Goal: Use online tool/utility

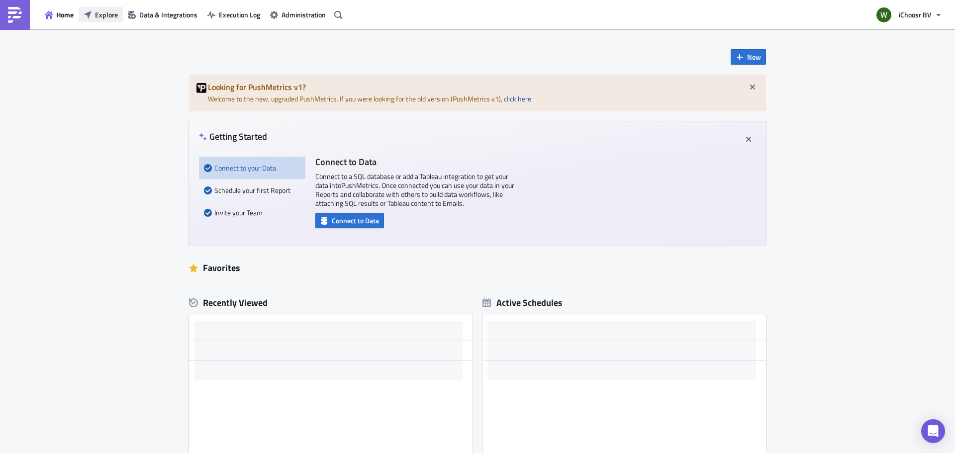
click at [107, 13] on span "Explore" at bounding box center [106, 14] width 23 height 10
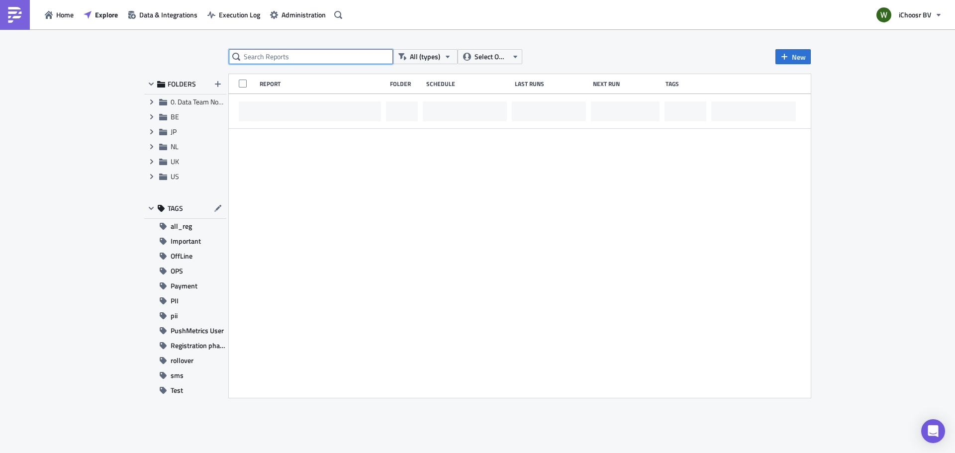
click at [260, 57] on input "text" at bounding box center [311, 56] width 164 height 15
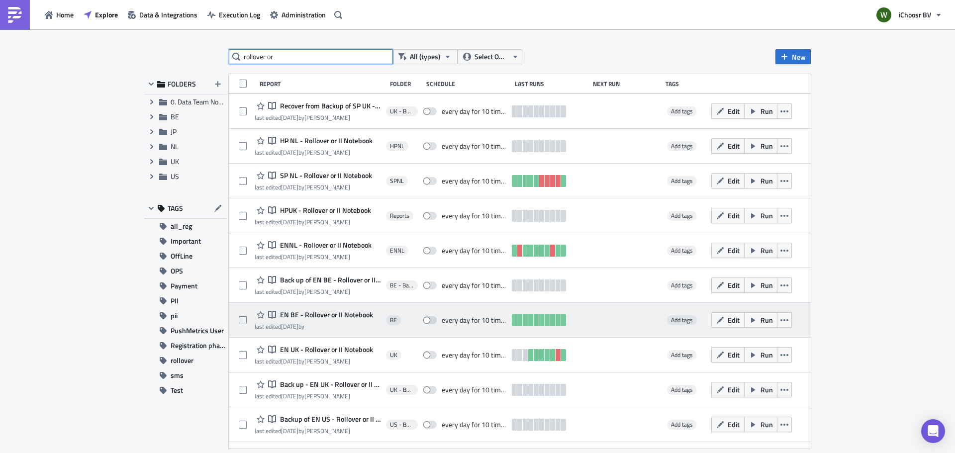
type input "rollover or"
click at [298, 322] on time "[DATE]" at bounding box center [289, 326] width 17 height 9
click at [324, 314] on span "EN BE - Rollover or II Notebook" at bounding box center [325, 314] width 95 height 9
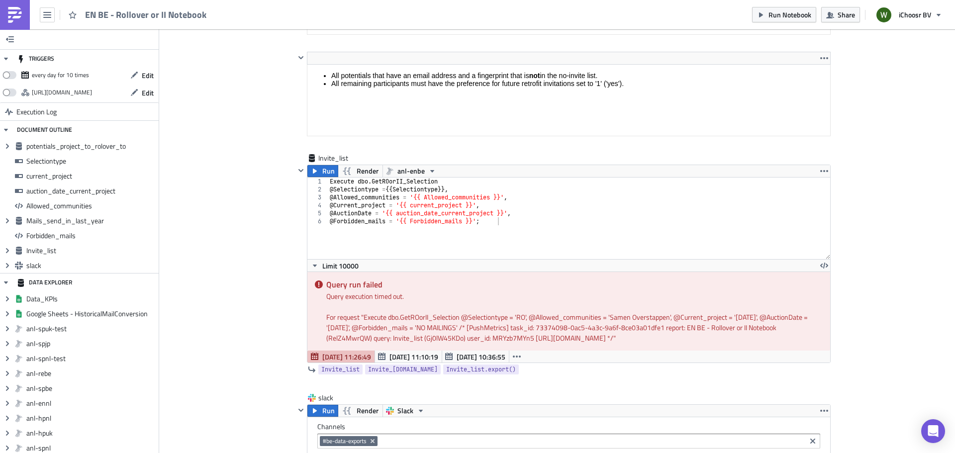
scroll to position [3120, 0]
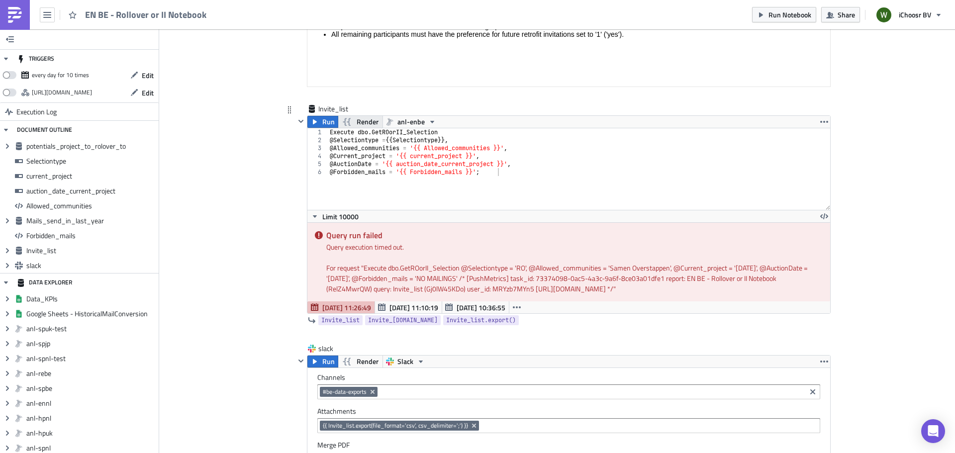
click at [363, 118] on span "Render" at bounding box center [368, 122] width 22 height 12
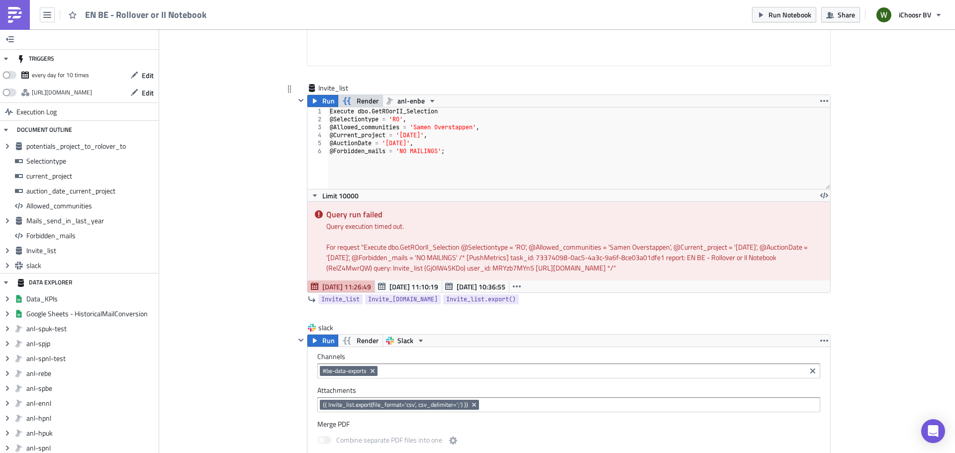
scroll to position [3070, 0]
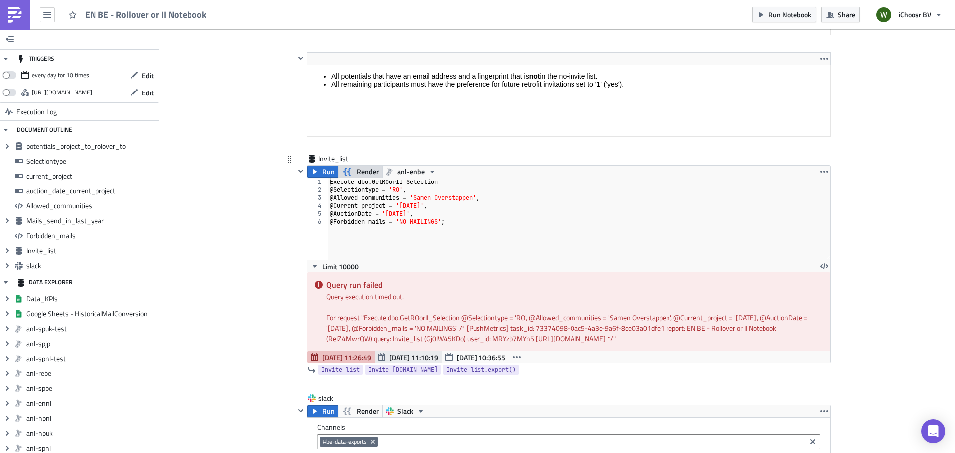
click at [421, 358] on span "[DATE] 11:10:19" at bounding box center [413, 357] width 49 height 10
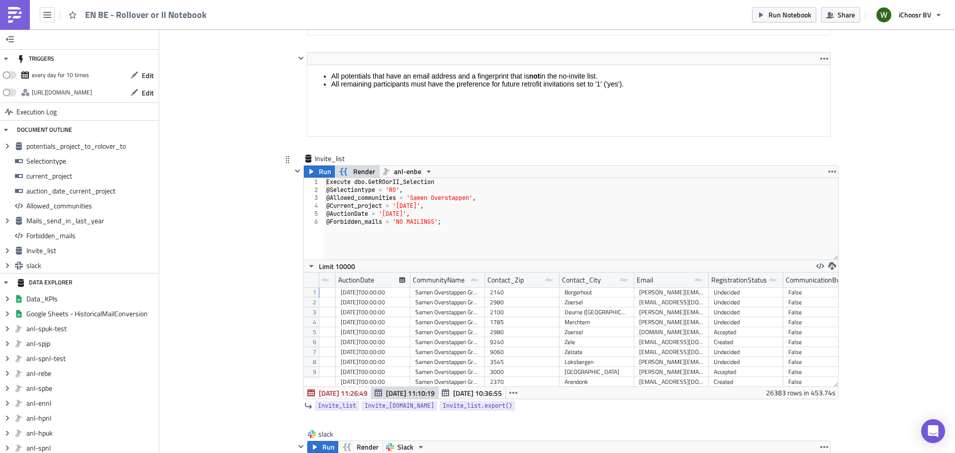
scroll to position [0, 290]
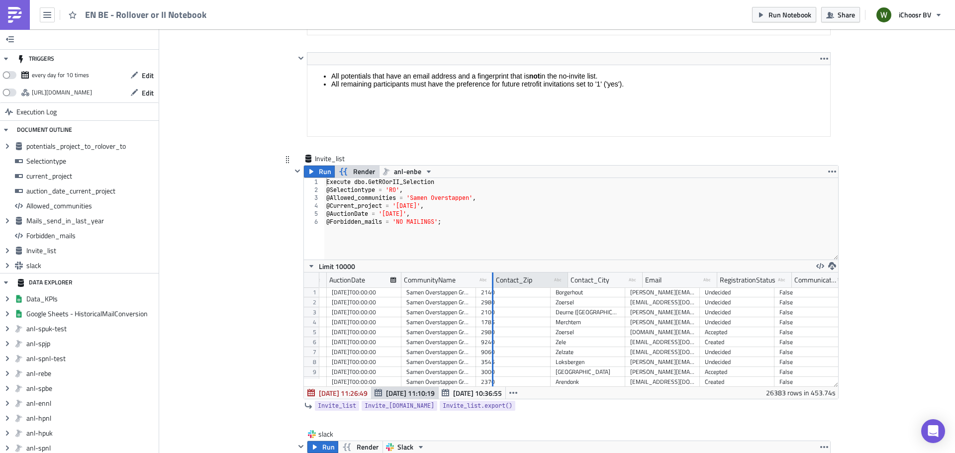
drag, startPoint x: 472, startPoint y: 281, endPoint x: 517, endPoint y: 280, distance: 44.8
click at [493, 280] on div at bounding box center [492, 280] width 1 height 15
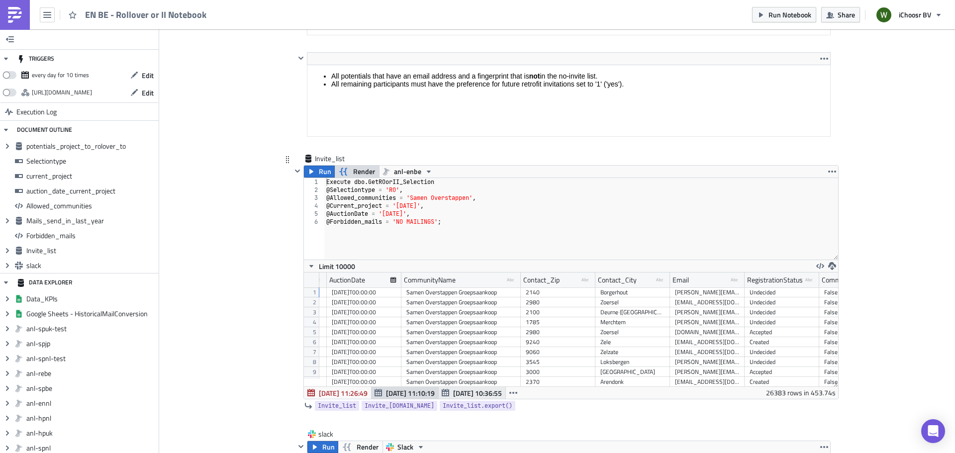
click at [453, 392] on span "[DATE] 10:36:55" at bounding box center [477, 393] width 49 height 10
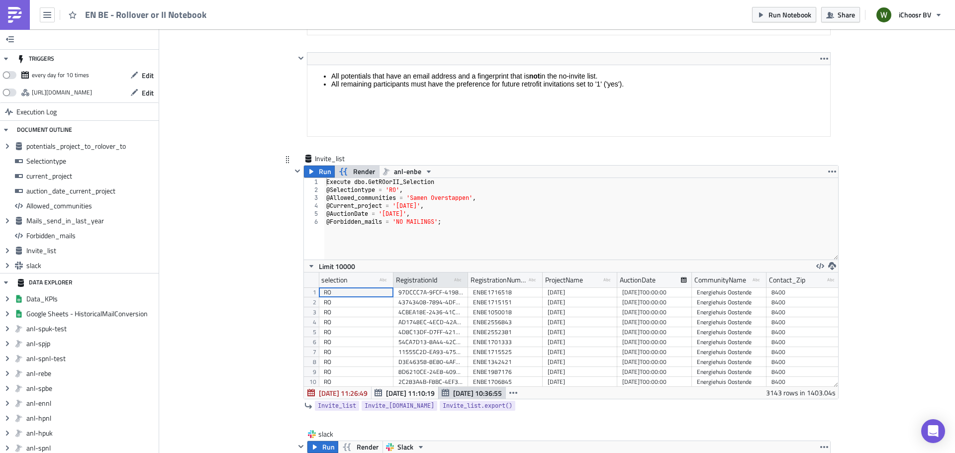
scroll to position [114, 534]
click at [346, 396] on span "[DATE] 11:26:49" at bounding box center [343, 393] width 49 height 10
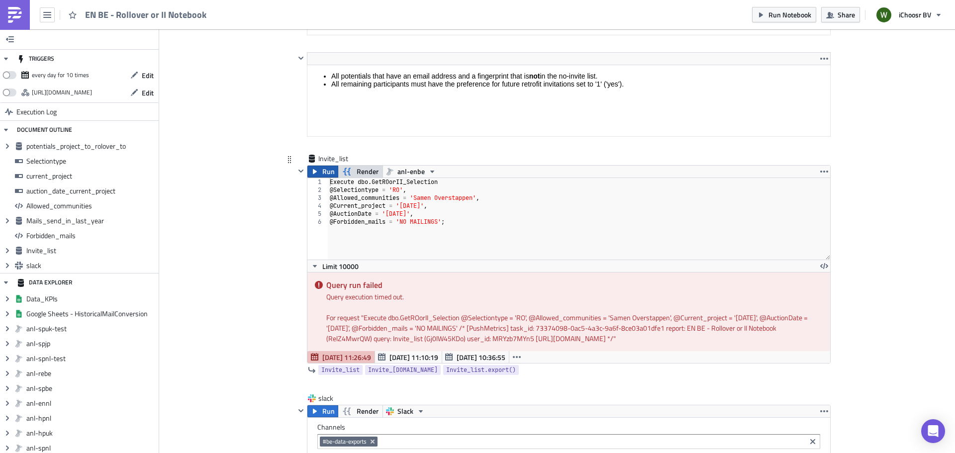
click at [322, 172] on span "Run" at bounding box center [328, 172] width 12 height 12
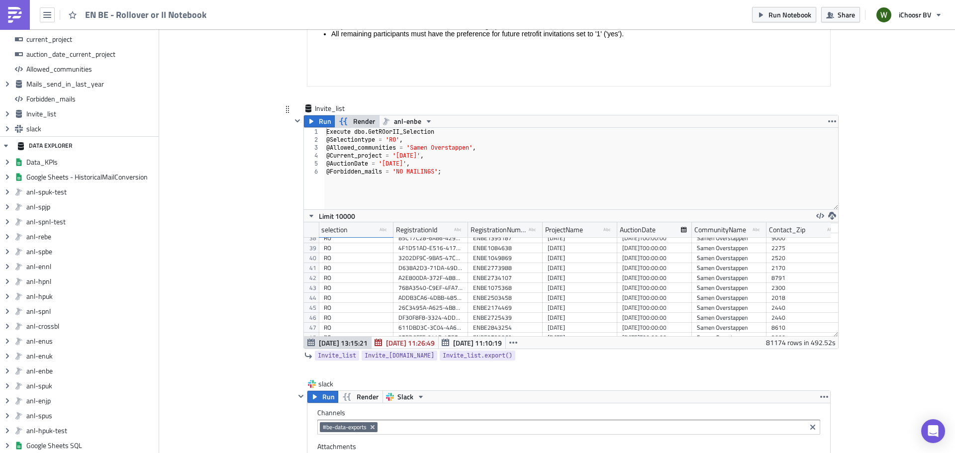
scroll to position [3120, 0]
